Goal: Obtain resource: Obtain resource

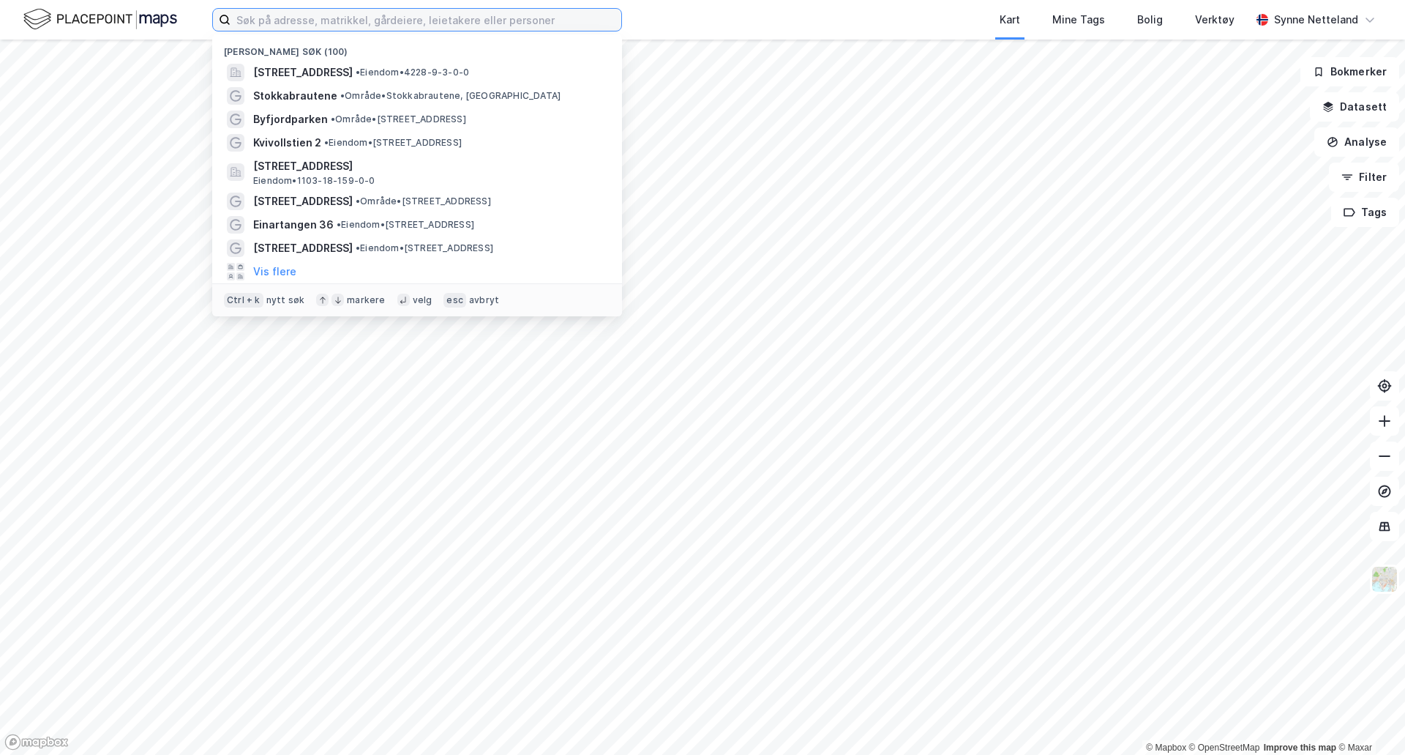
click at [318, 23] on input at bounding box center [426, 20] width 391 height 22
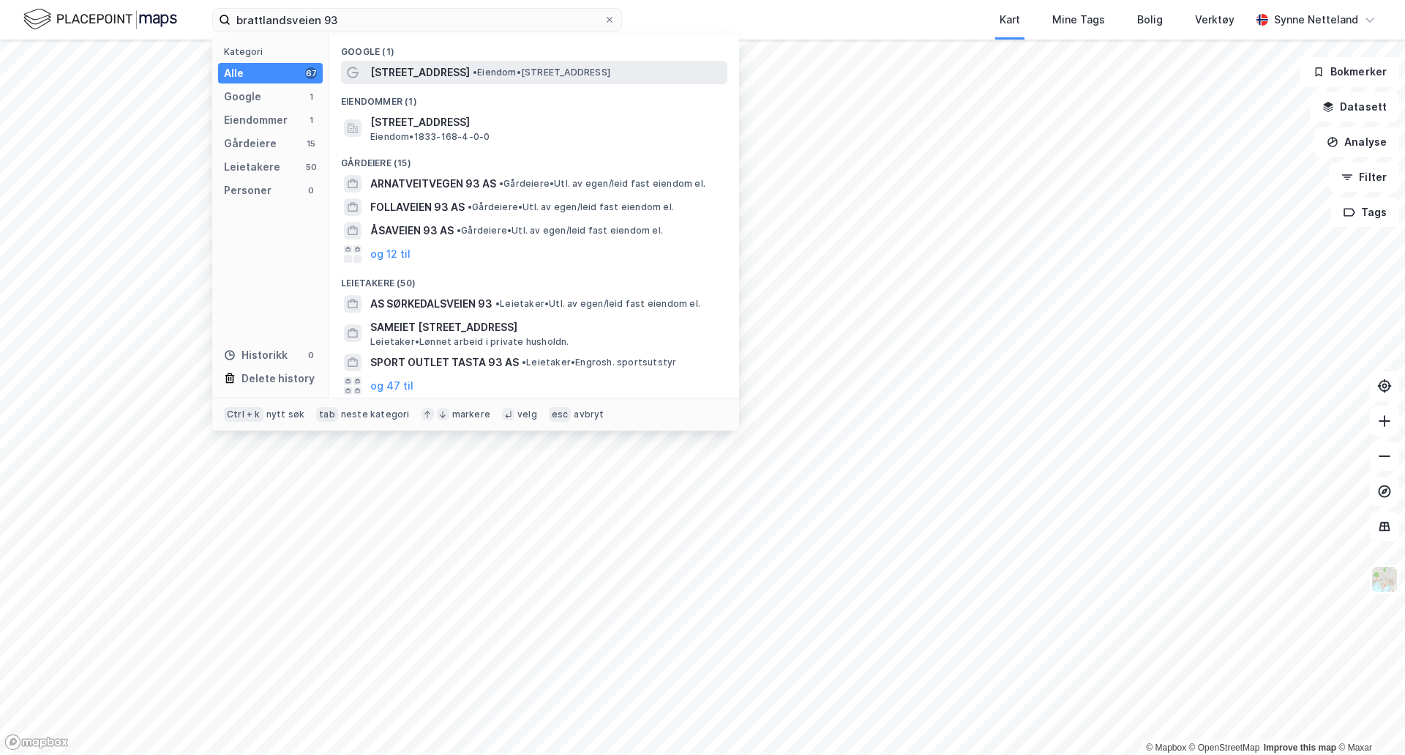
click at [494, 77] on span "• Eiendom • [STREET_ADDRESS]" at bounding box center [542, 73] width 138 height 12
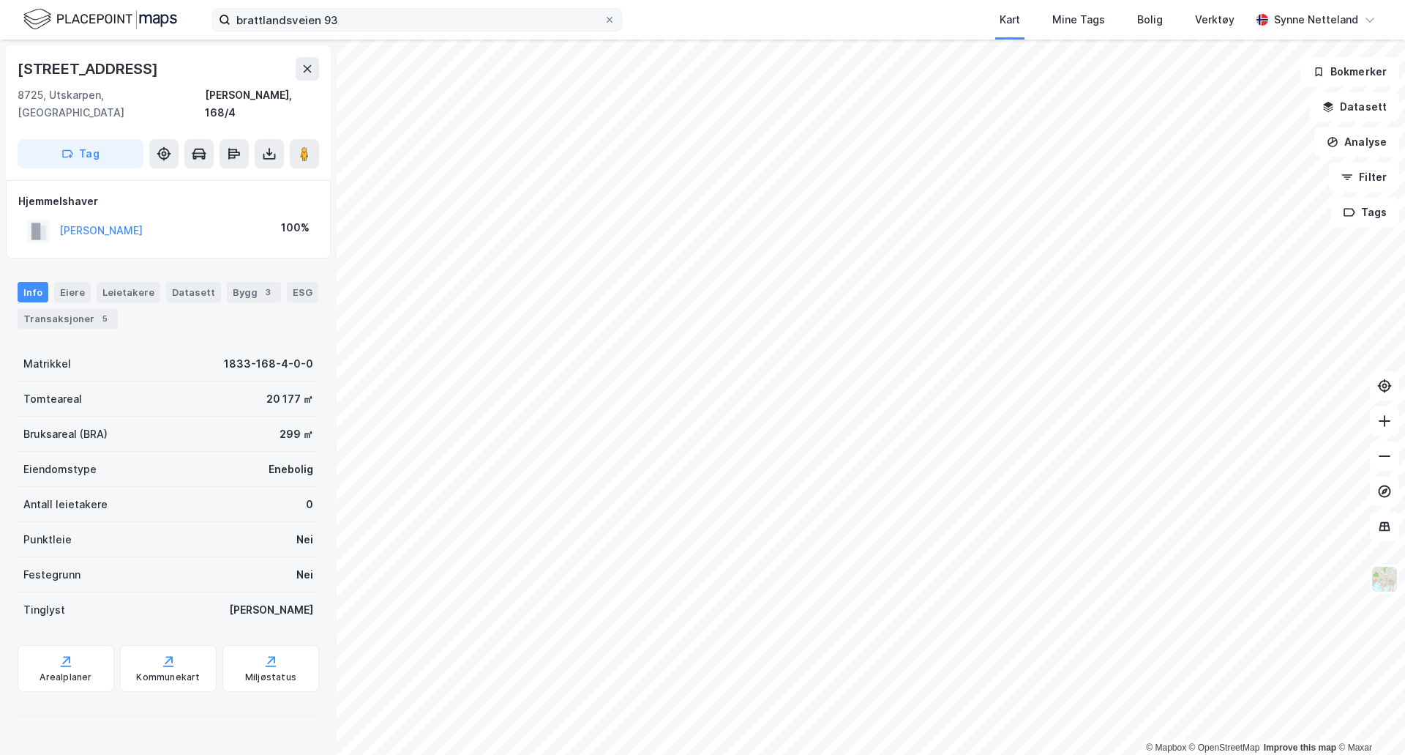
drag, startPoint x: 422, startPoint y: 8, endPoint x: 285, endPoint y: 13, distance: 137.7
click at [285, 13] on label "brattlandsveien 93" at bounding box center [417, 19] width 410 height 23
click at [285, 13] on input "brattlandsveien 93" at bounding box center [417, 20] width 373 height 22
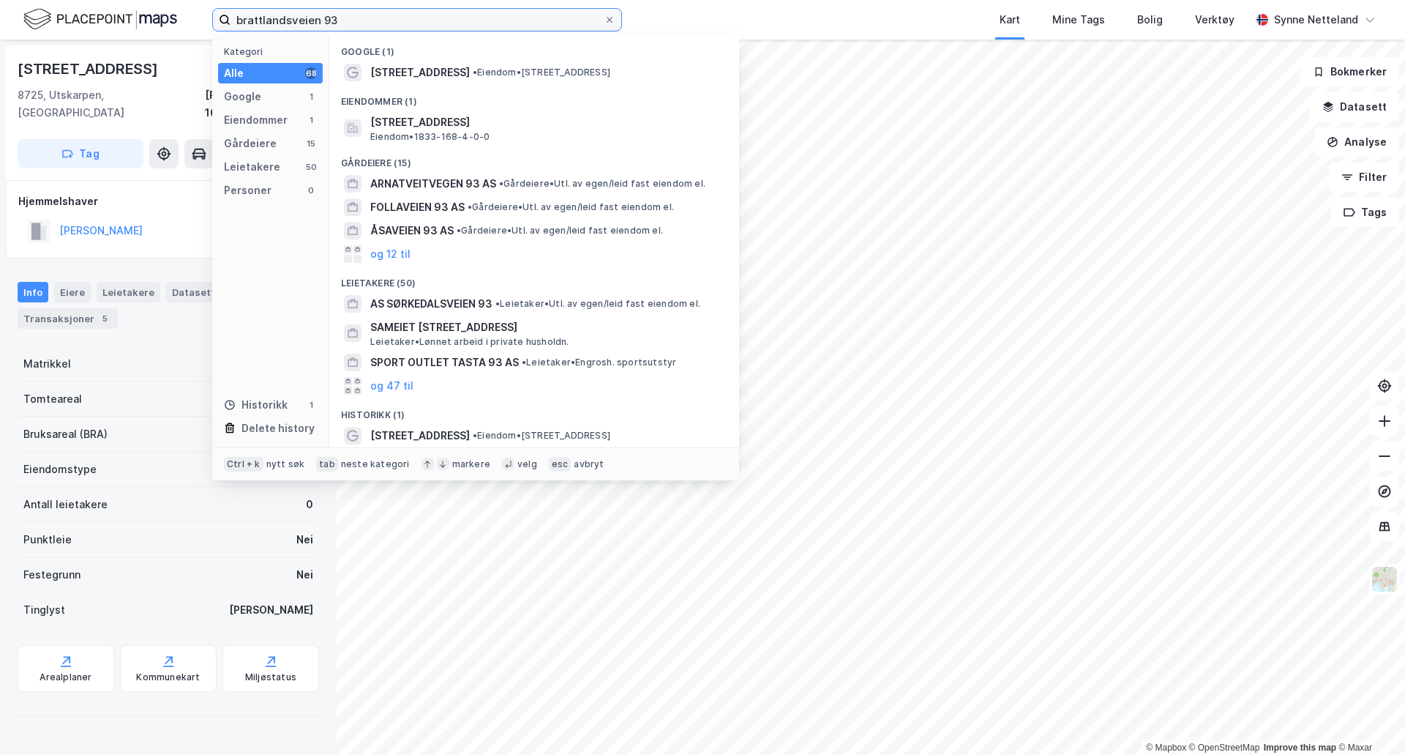
drag, startPoint x: 295, startPoint y: 24, endPoint x: 277, endPoint y: 12, distance: 21.5
click at [288, 20] on input "brattlandsveien 93" at bounding box center [417, 20] width 373 height 22
click at [277, 12] on input "brattlandsveien 93" at bounding box center [417, 20] width 373 height 22
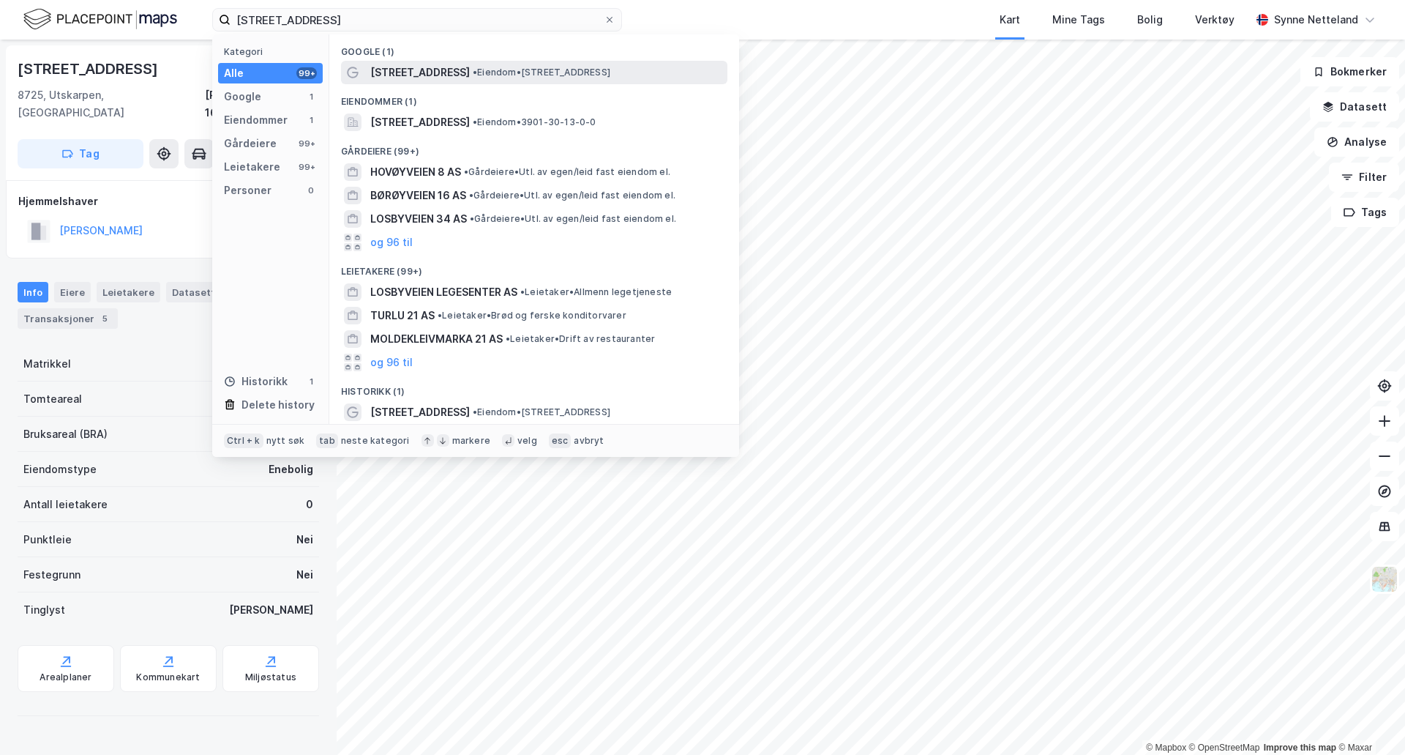
click at [496, 75] on span "• Eiendom • [STREET_ADDRESS]" at bounding box center [542, 73] width 138 height 12
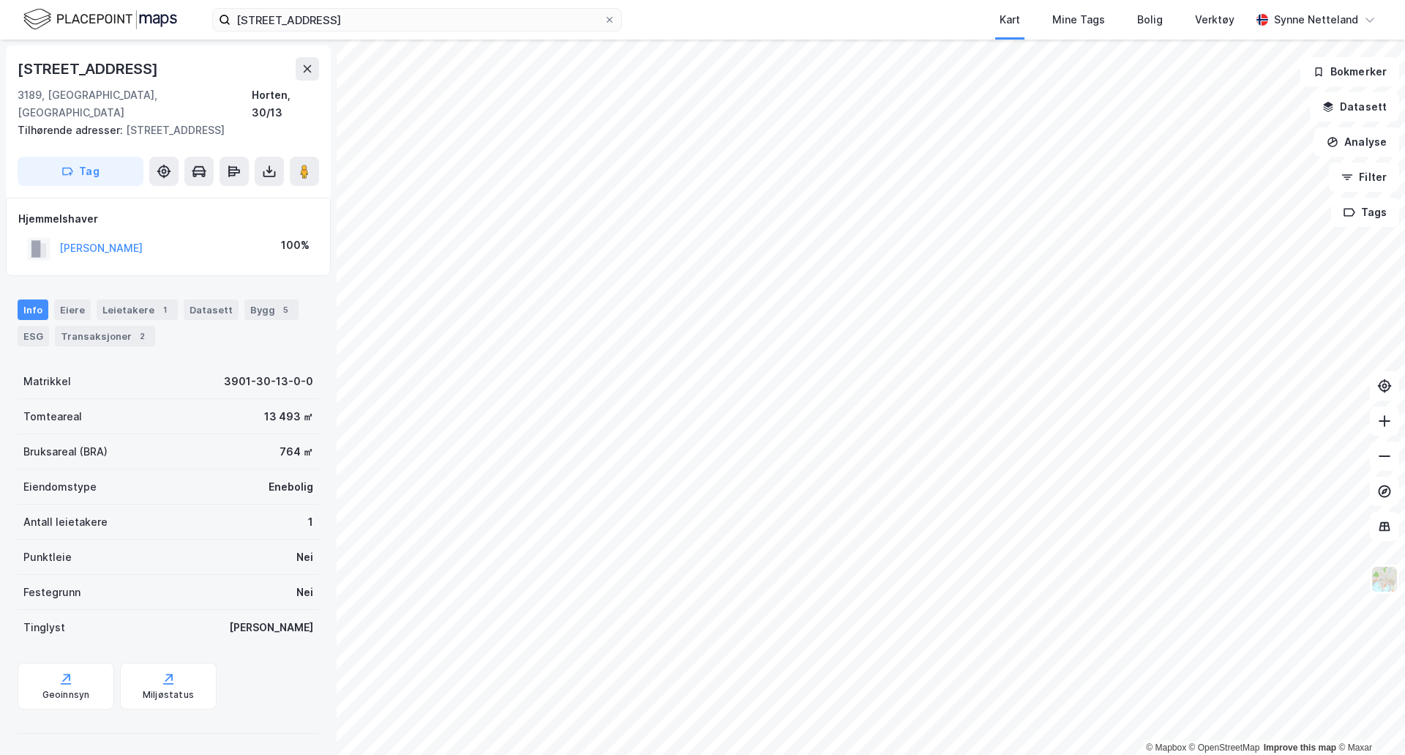
click at [604, 278] on div "© Mapbox © OpenStreetMap Improve this map © Maxar [STREET_ADDRESS], [GEOGRAPHIC…" at bounding box center [702, 397] width 1405 height 715
click at [305, 164] on image at bounding box center [304, 171] width 9 height 15
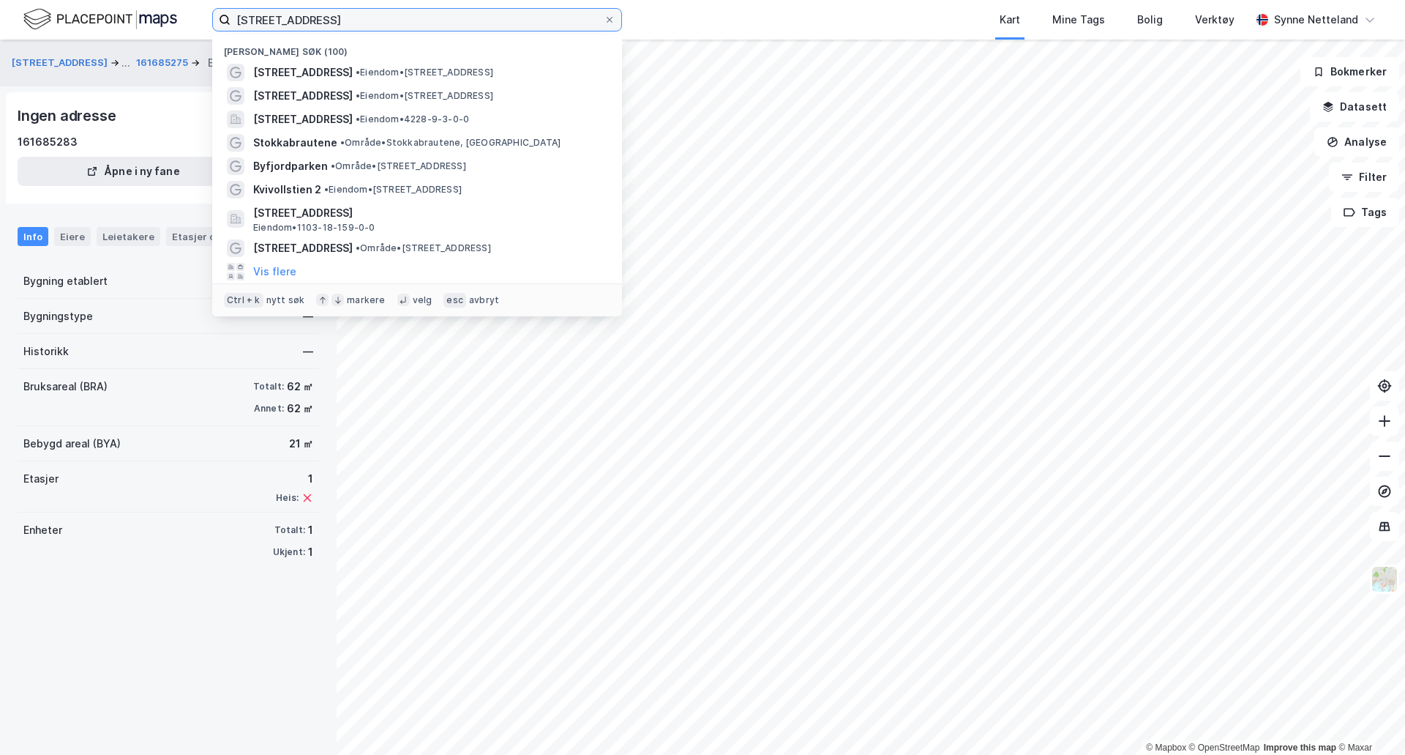
drag, startPoint x: 394, startPoint y: 17, endPoint x: 141, endPoint y: -6, distance: 254.3
click at [141, 0] on html "løvøyveien 21 Nylige søk (100) [STREET_ADDRESS] • Eiendom • [STREET_ADDRESS] • …" at bounding box center [702, 377] width 1405 height 755
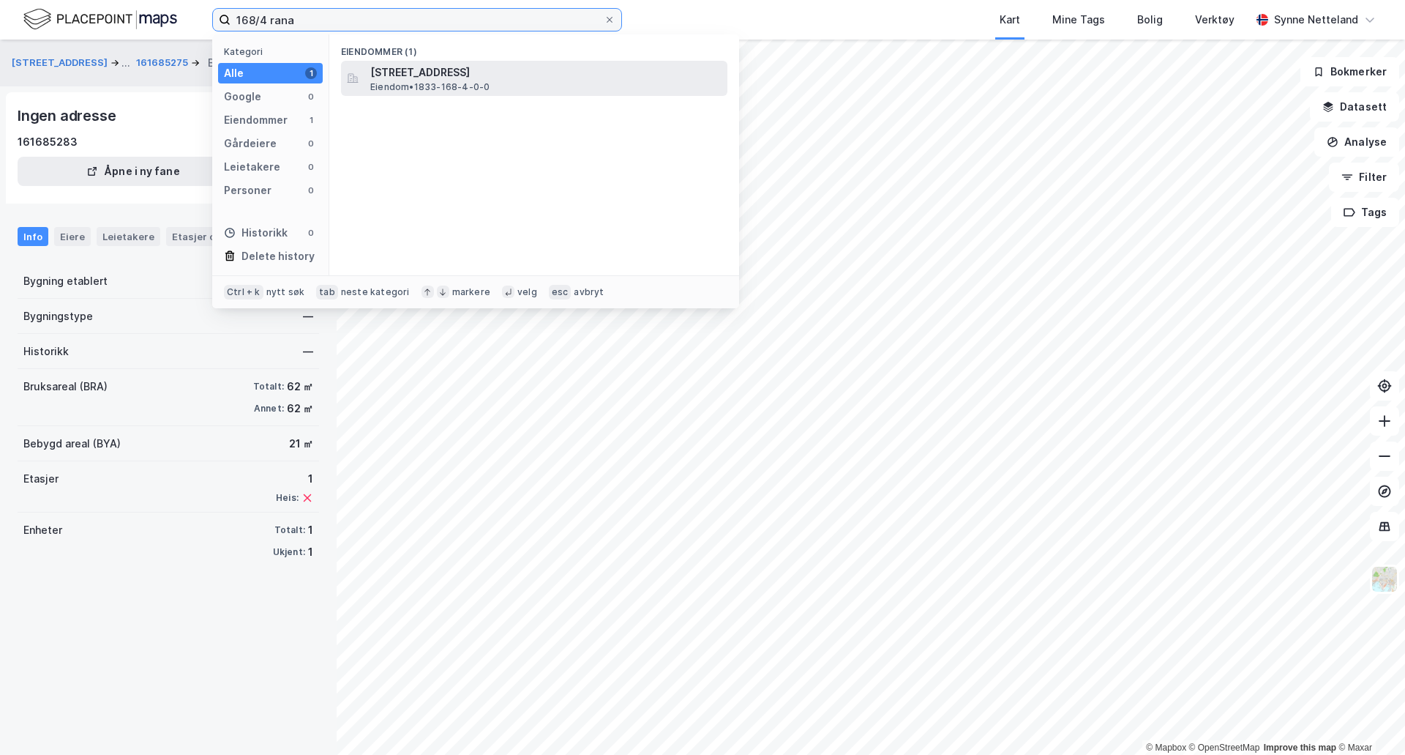
type input "168/4 rana"
click at [520, 78] on span "[STREET_ADDRESS]" at bounding box center [545, 73] width 351 height 18
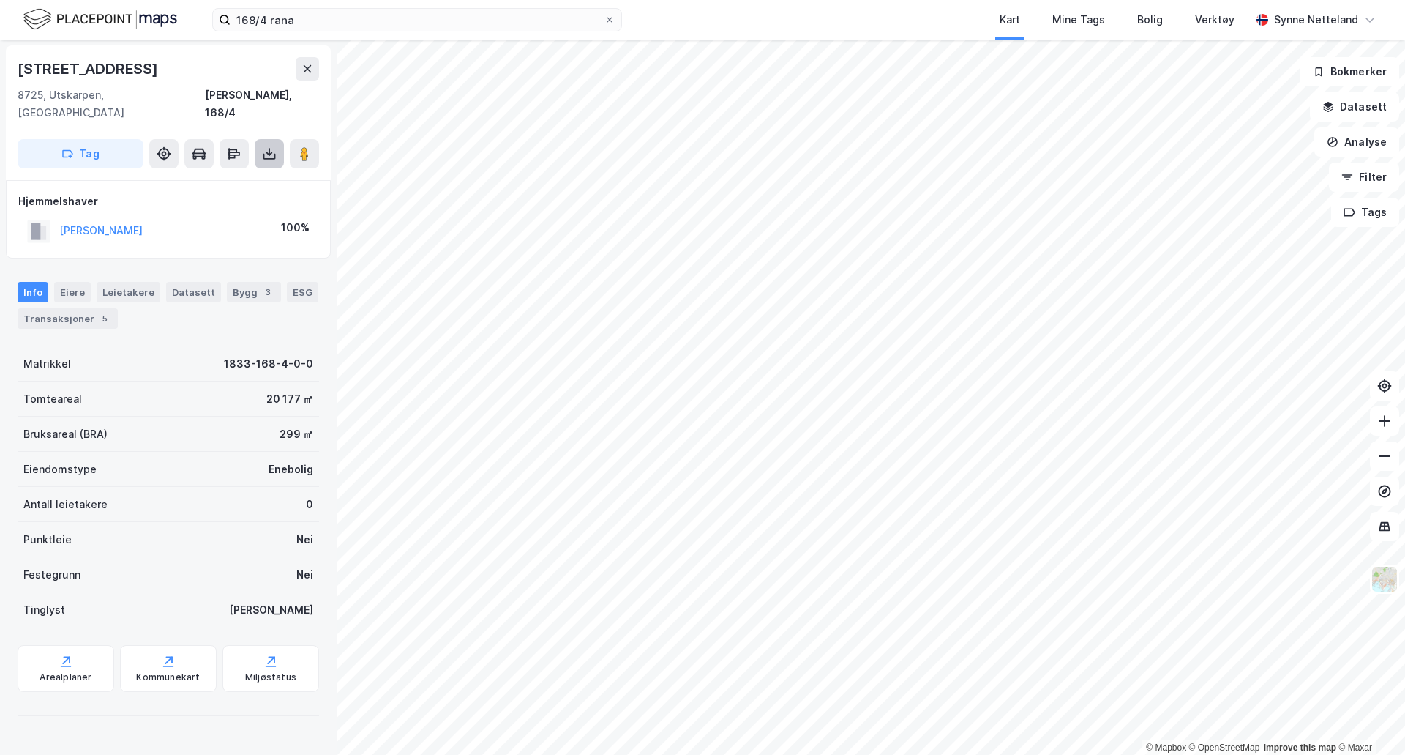
click at [266, 154] on icon at bounding box center [269, 157] width 12 height 6
click at [228, 177] on div "Last ned grunnbok" at bounding box center [196, 183] width 85 height 12
click at [312, 61] on button at bounding box center [307, 68] width 23 height 23
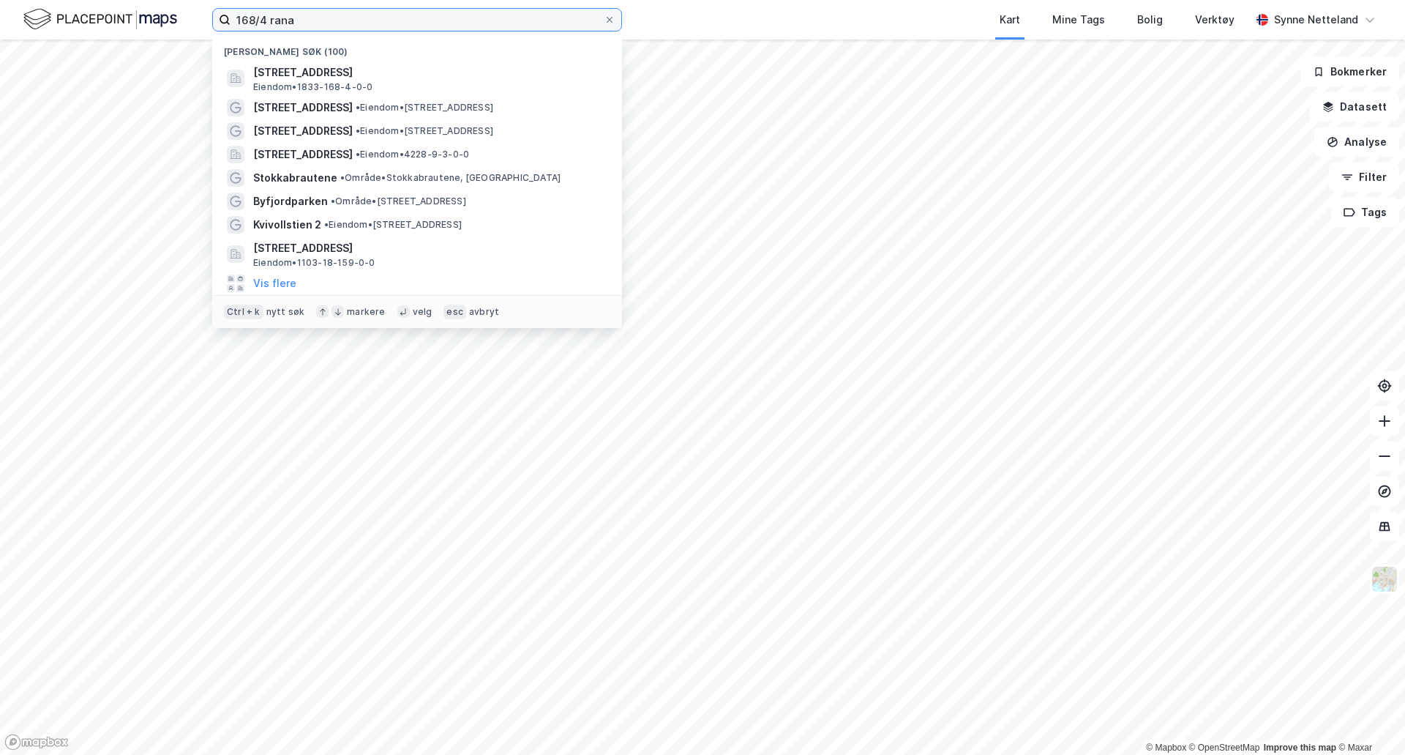
drag, startPoint x: 310, startPoint y: 13, endPoint x: 78, endPoint y: -8, distance: 233.0
click at [78, 0] on html "168/4 [PERSON_NAME] søk (100) [STREET_ADDRESS], RANA Eiendom • 1833-168-4-0-0 L…" at bounding box center [702, 377] width 1405 height 755
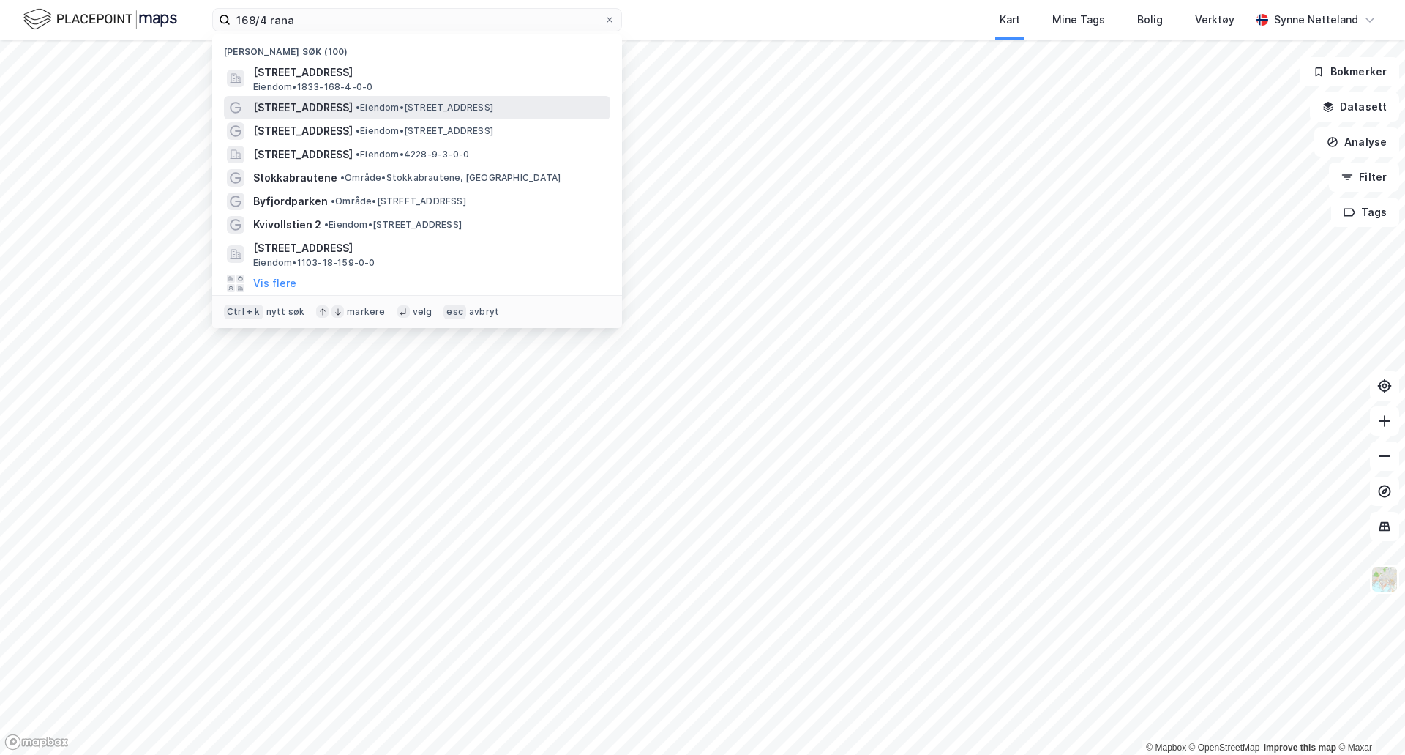
click at [291, 108] on span "[STREET_ADDRESS]" at bounding box center [303, 108] width 100 height 18
